Goal: Information Seeking & Learning: Find specific fact

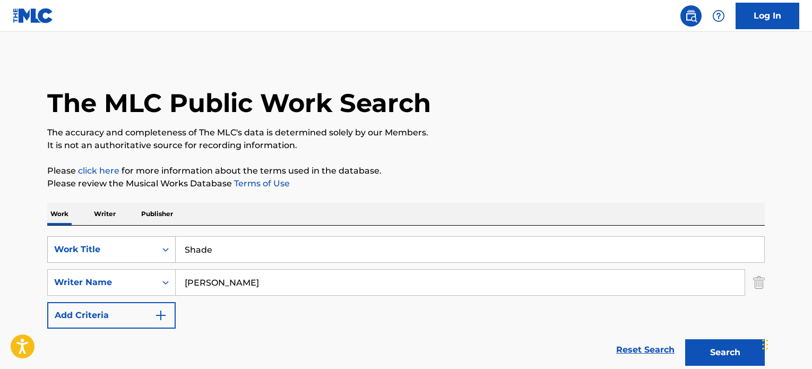
click at [245, 237] on input "Shade" at bounding box center [470, 249] width 589 height 25
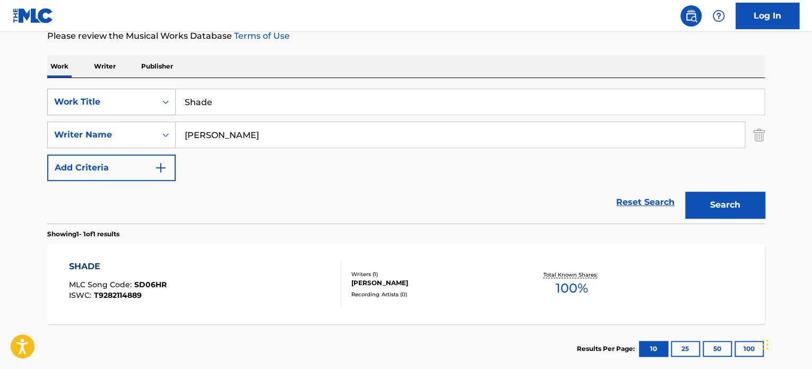
click at [111, 98] on div "SearchWithCriteriae62119f4-e1ba-419c-9936-d505d708a0a5 Work Title Shade" at bounding box center [406, 102] width 718 height 27
paste input "Ego"
type input "Ego"
drag, startPoint x: 282, startPoint y: 114, endPoint x: 279, endPoint y: 122, distance: 8.6
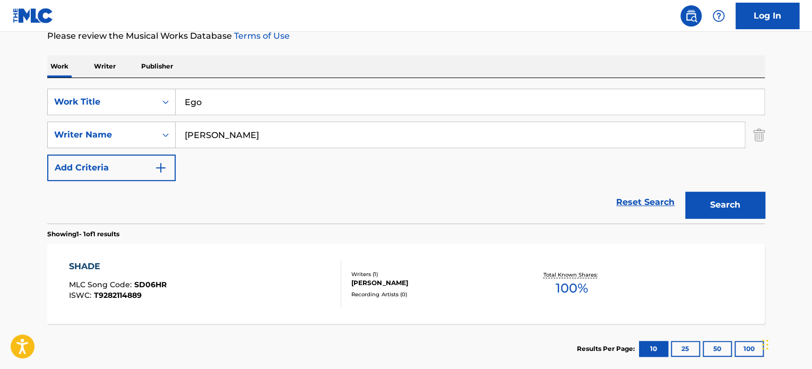
click at [282, 114] on input "Ego" at bounding box center [470, 101] width 589 height 25
drag, startPoint x: 290, startPoint y: 133, endPoint x: 0, endPoint y: 95, distance: 292.8
click at [0, 115] on main "The MLC Public Work Search The accuracy and completeness of The MLC's data is d…" at bounding box center [406, 131] width 812 height 495
paste input "[PERSON_NAME]"
type input "[PERSON_NAME]"
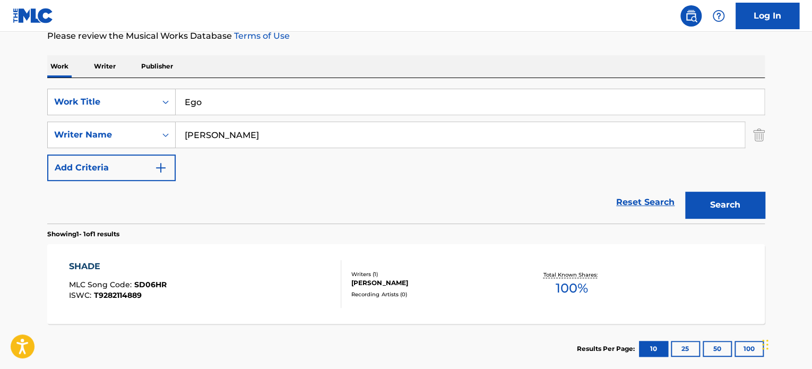
click at [685, 192] on button "Search" at bounding box center [725, 205] width 80 height 27
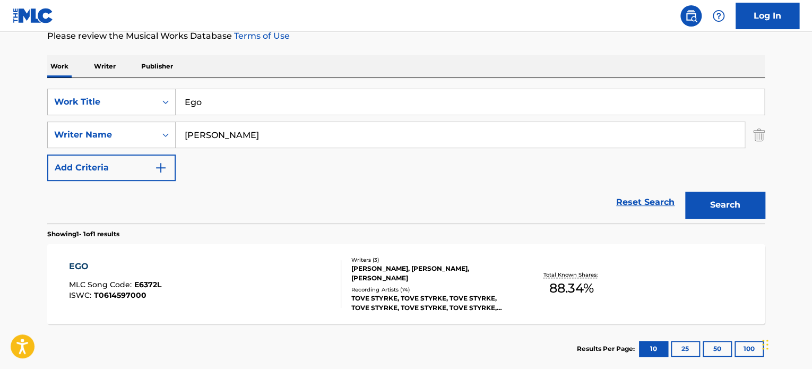
click at [356, 269] on div "[PERSON_NAME], [PERSON_NAME], [PERSON_NAME]" at bounding box center [431, 273] width 160 height 19
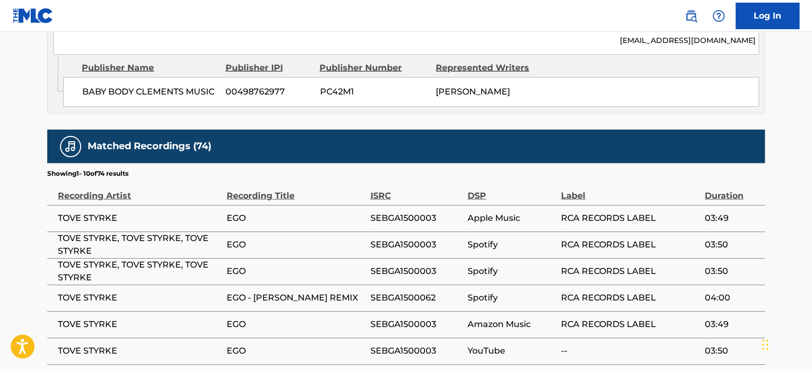
scroll to position [1100, 0]
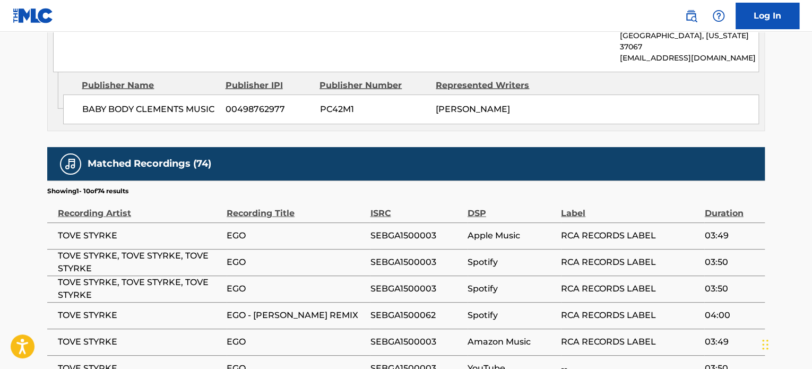
click at [385, 302] on td "SEBGA1500062" at bounding box center [418, 315] width 97 height 27
